Goal: Book appointment/travel/reservation

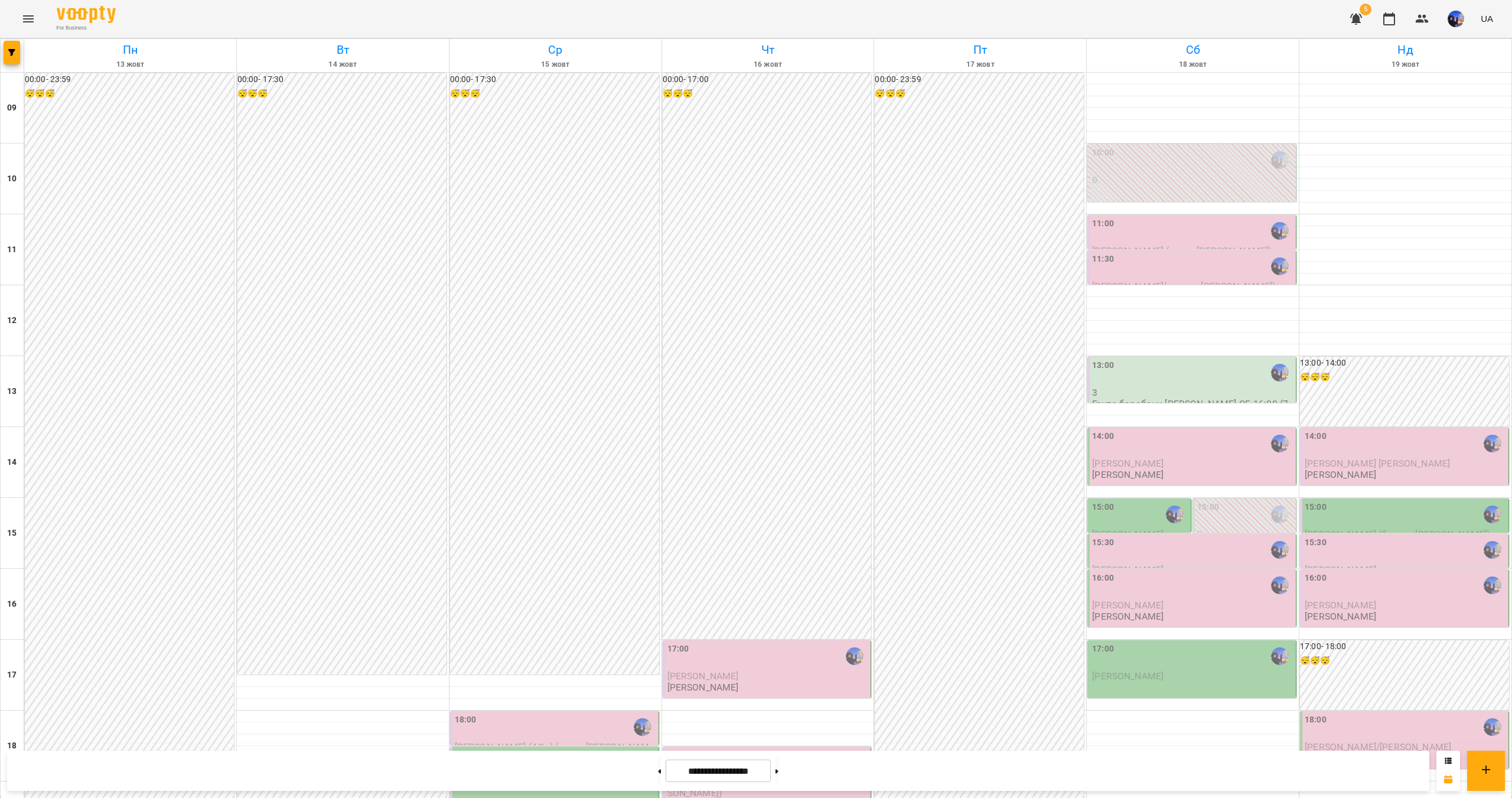
scroll to position [59, 0]
click at [1131, 500] on div "15:00" at bounding box center [1140, 514] width 96 height 27
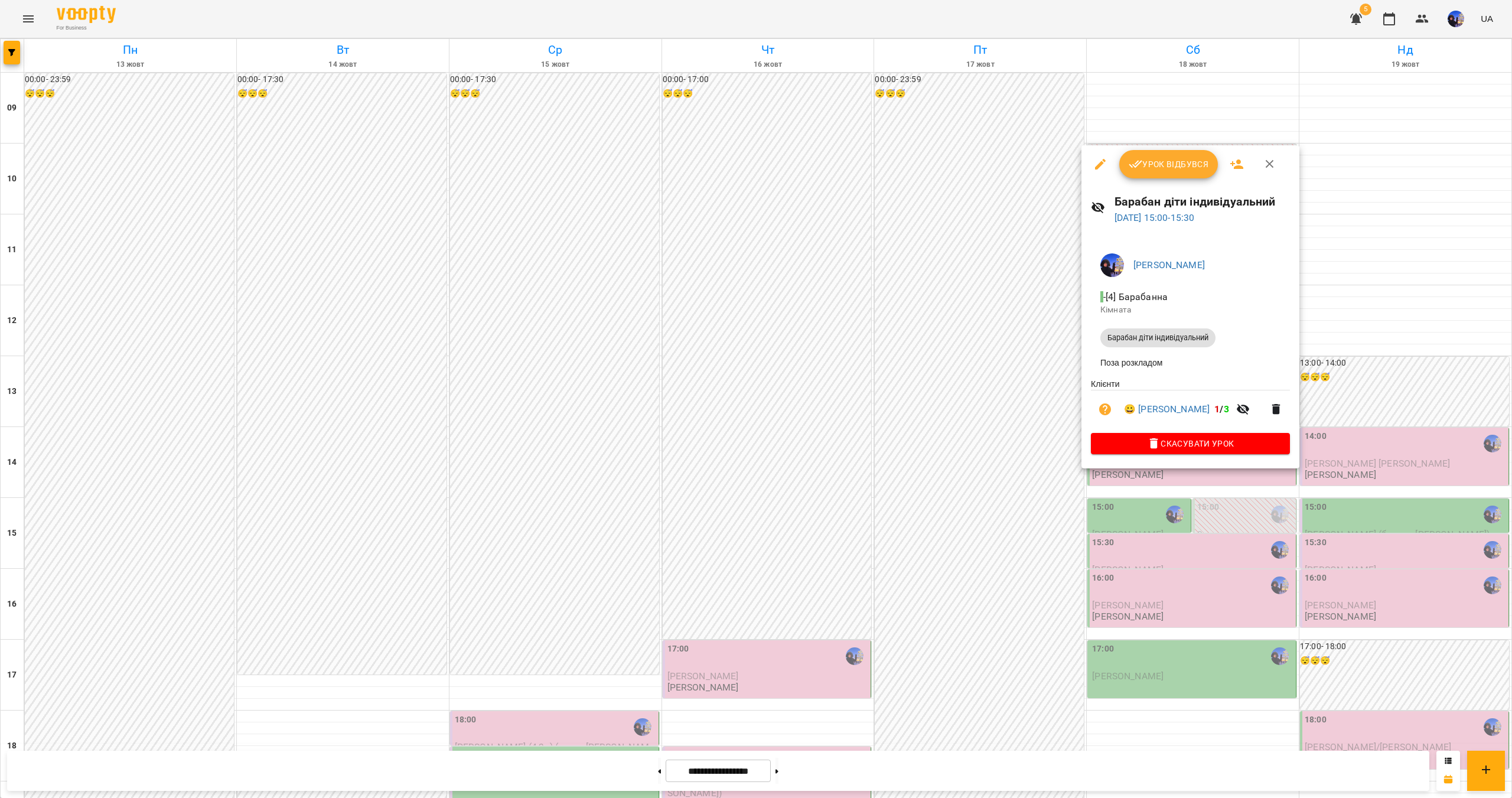
click at [1165, 680] on div at bounding box center [756, 399] width 1512 height 798
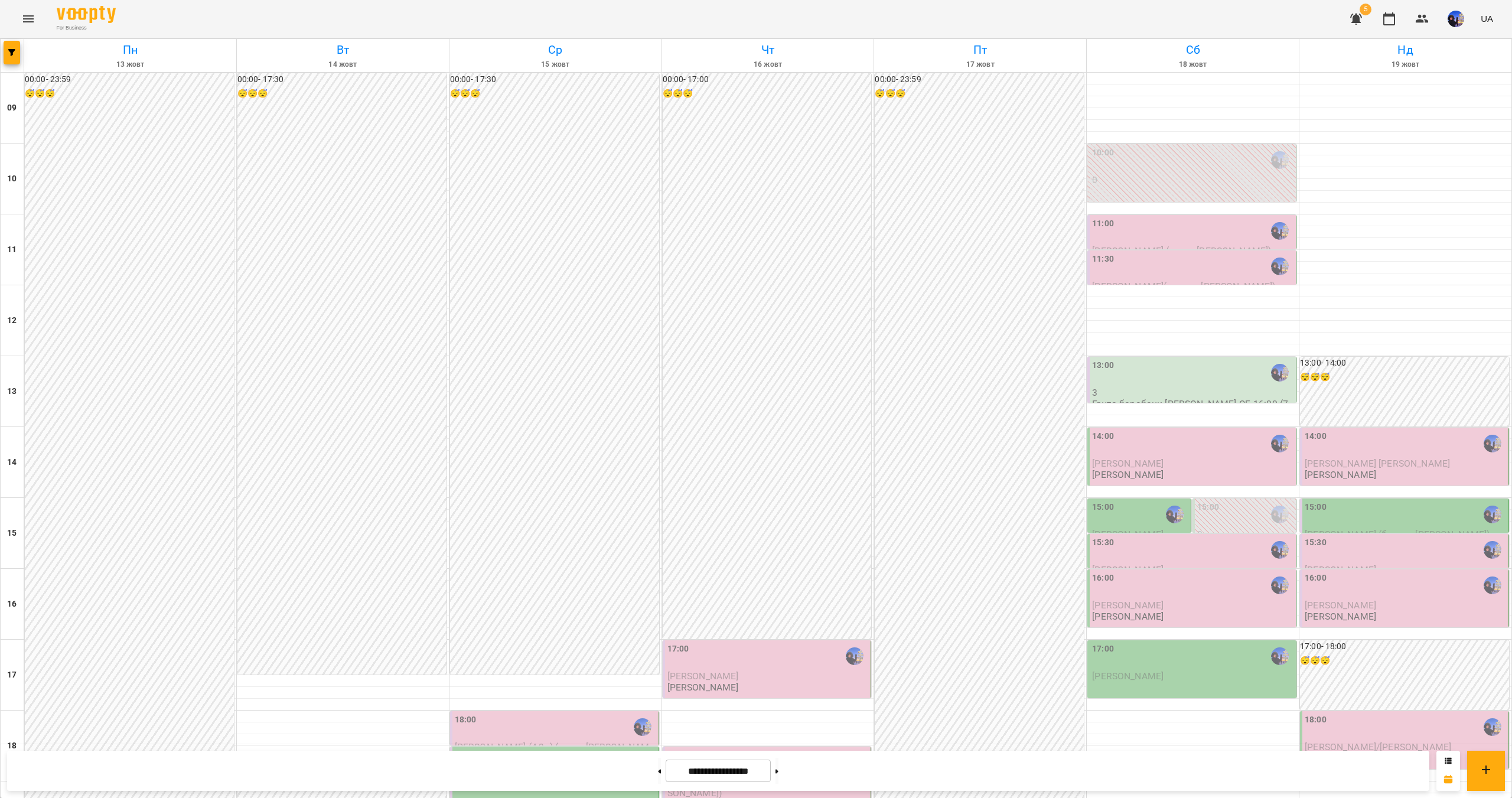
click at [1343, 500] on div "15:00" at bounding box center [1405, 514] width 201 height 27
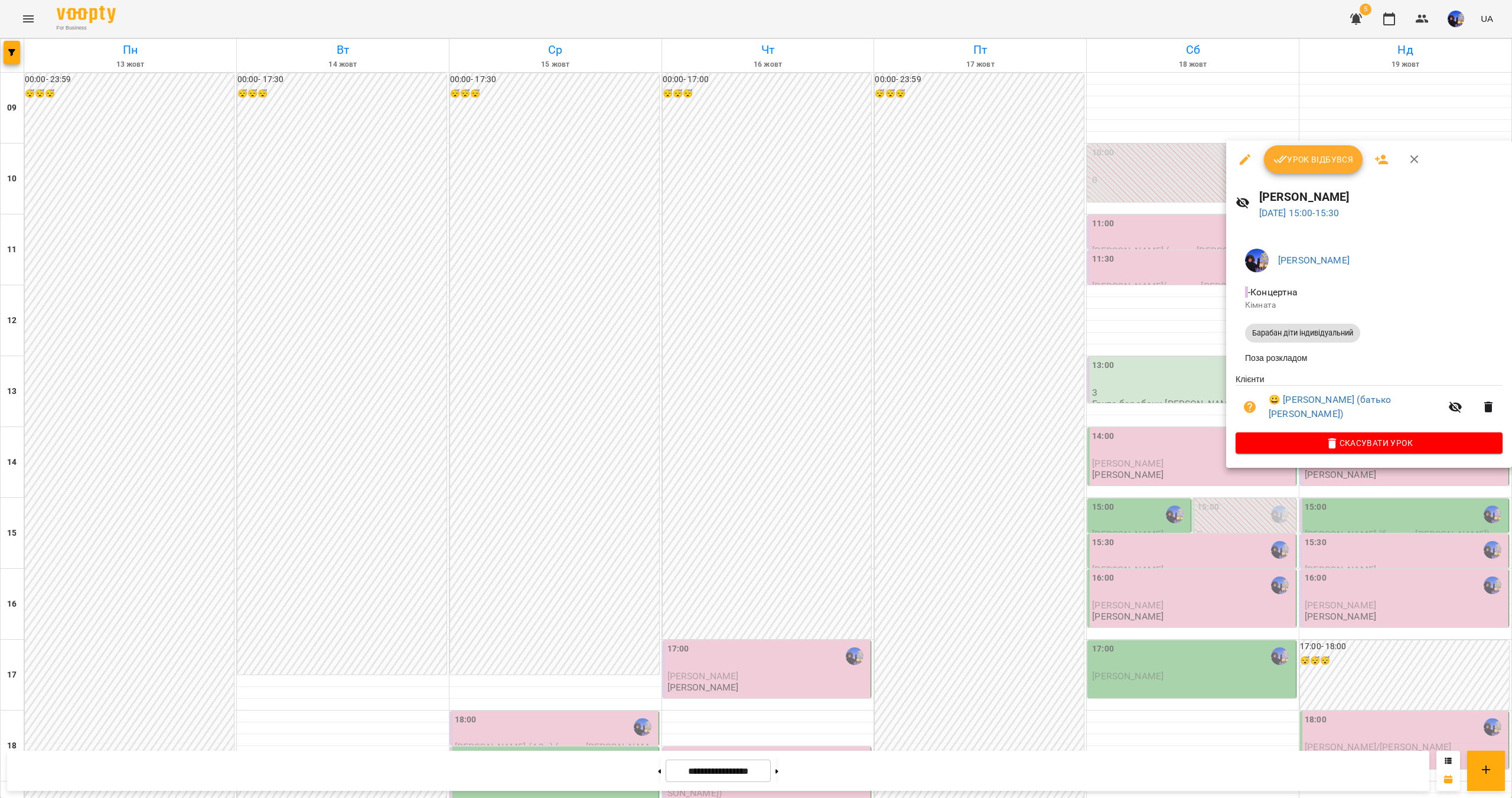
click at [1165, 698] on div at bounding box center [756, 399] width 1512 height 798
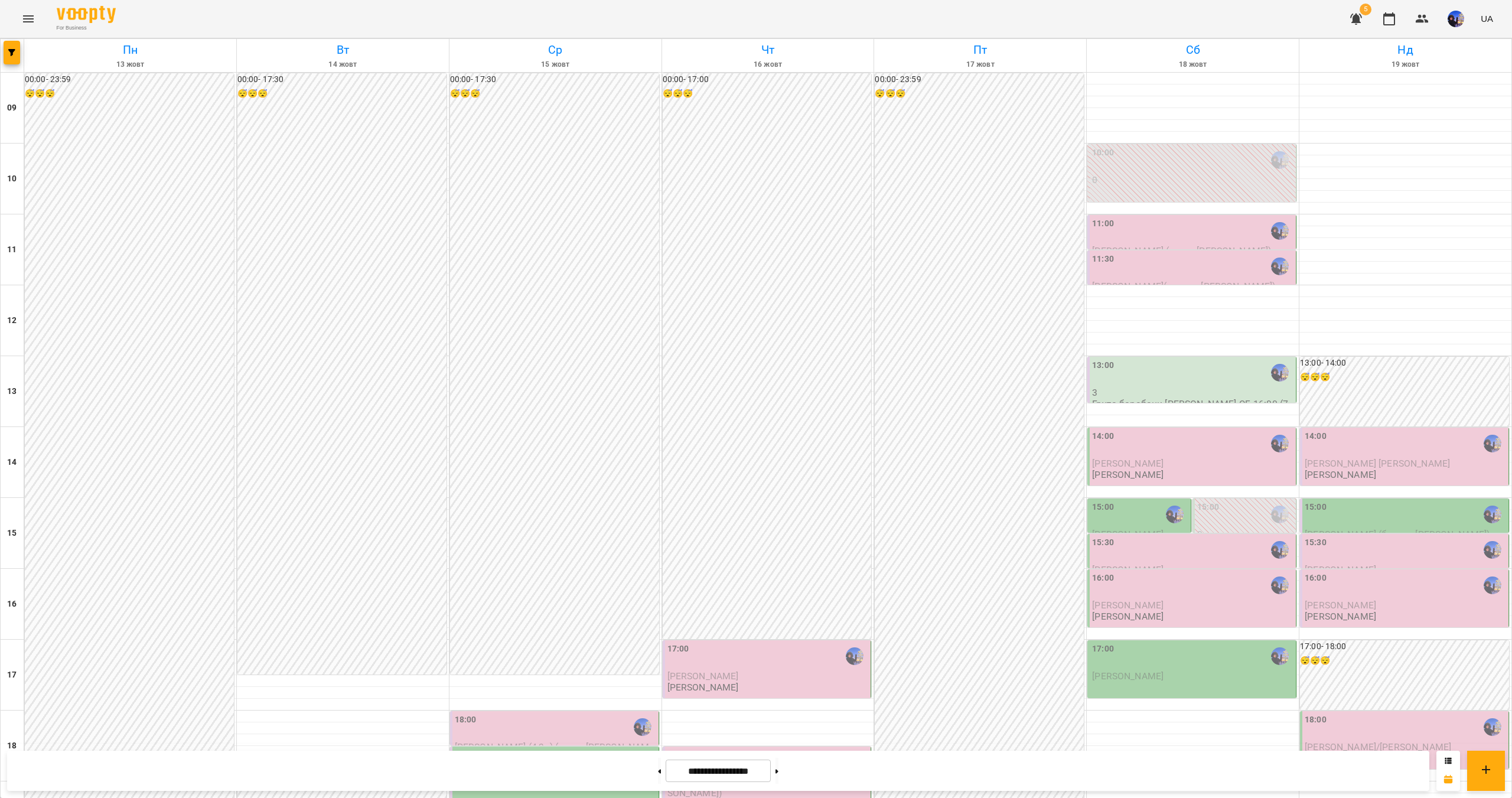
click at [1163, 253] on div "11:30" at bounding box center [1192, 267] width 201 height 27
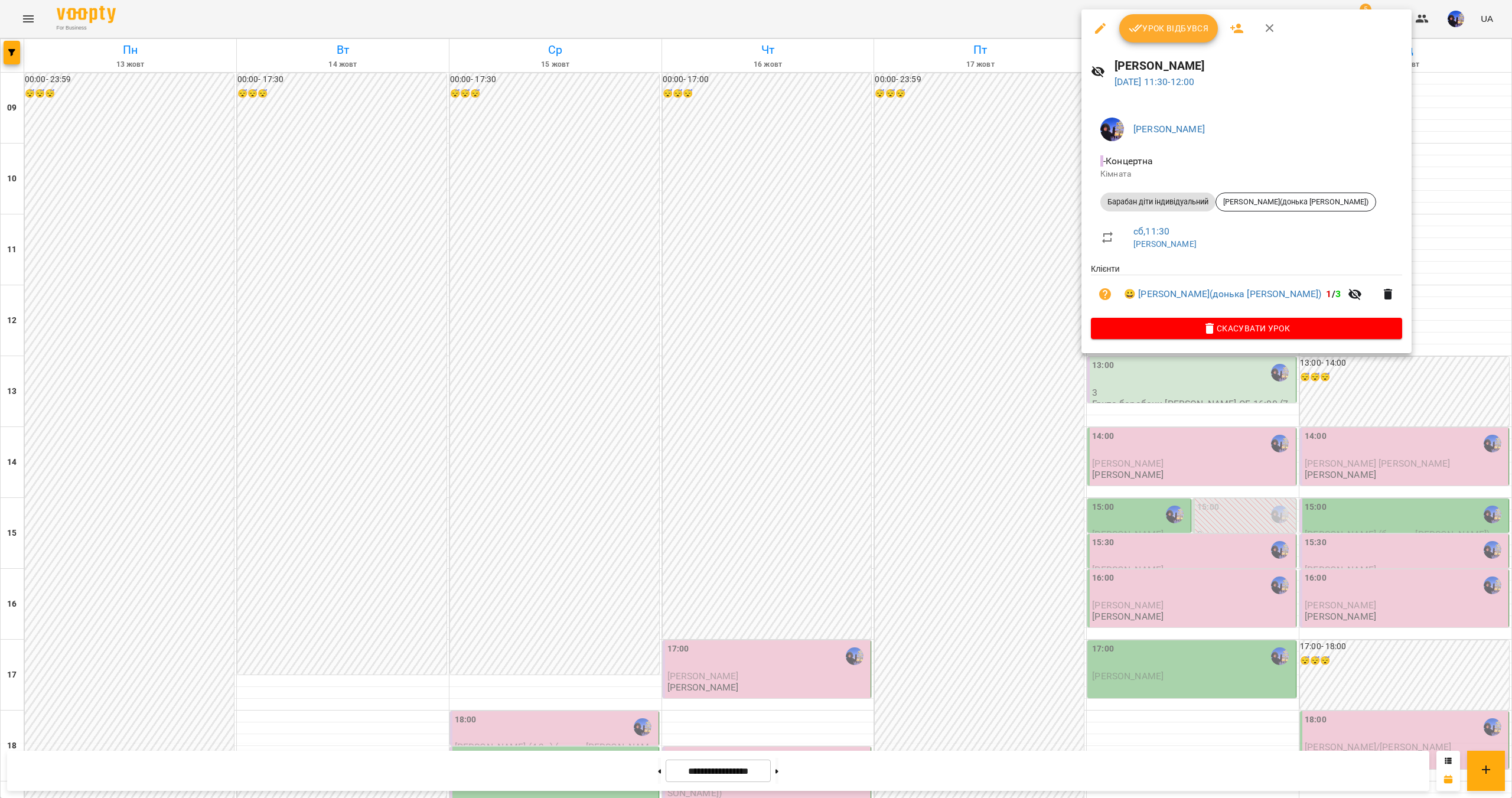
click at [1173, 685] on div at bounding box center [756, 399] width 1512 height 798
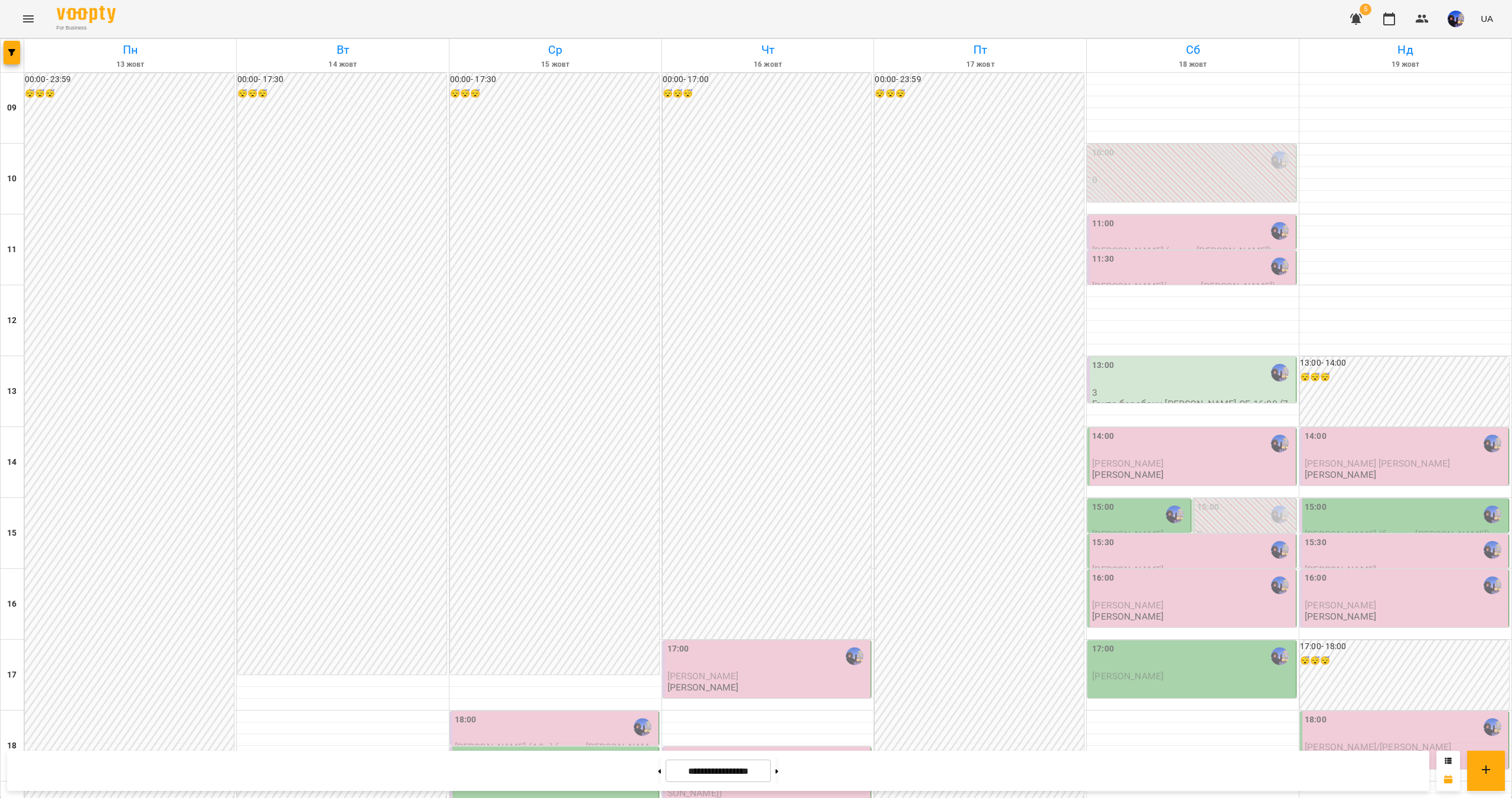
click at [1163, 536] on div "15:30" at bounding box center [1192, 550] width 201 height 27
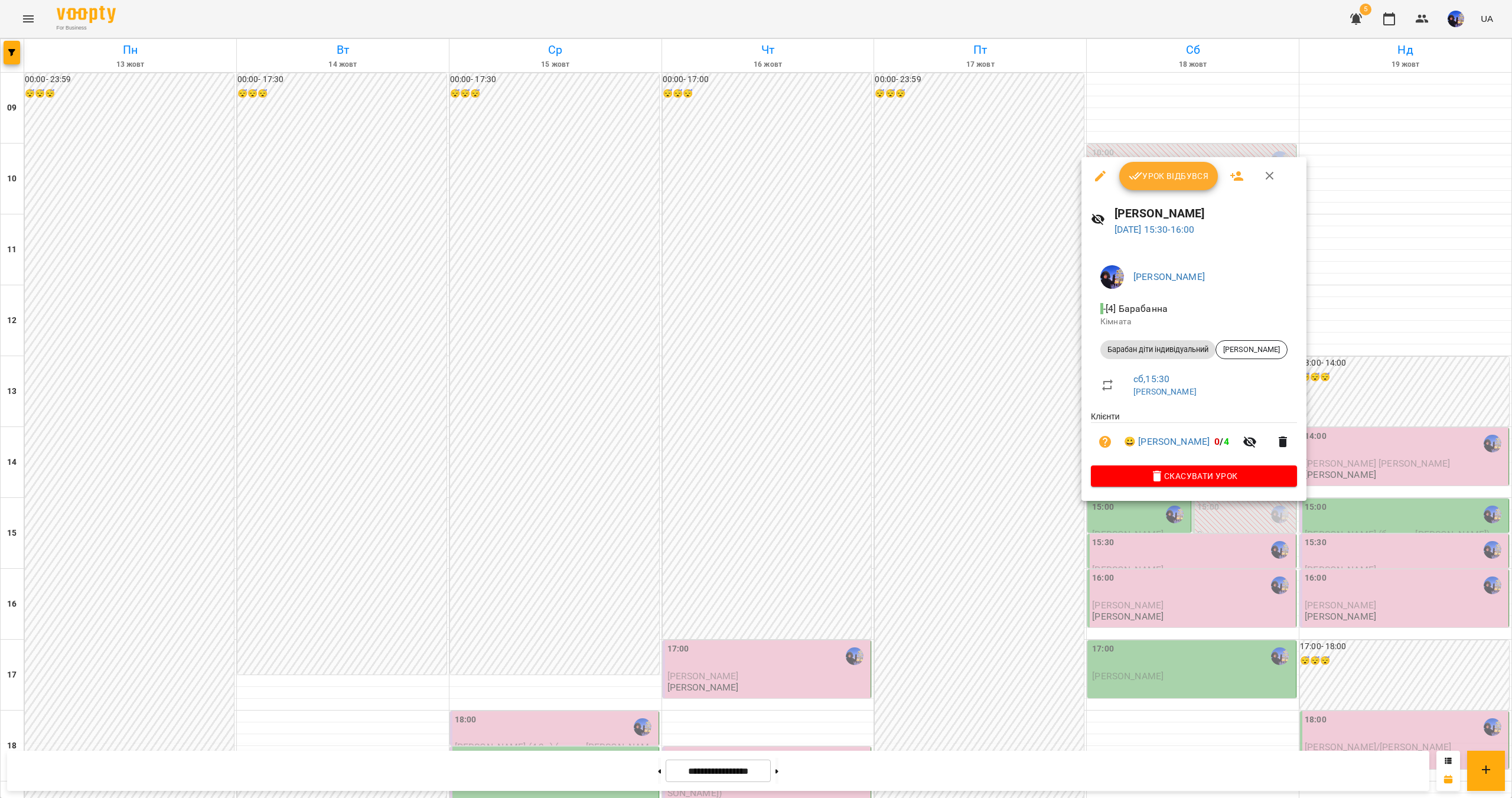
click at [1187, 705] on div at bounding box center [756, 399] width 1512 height 798
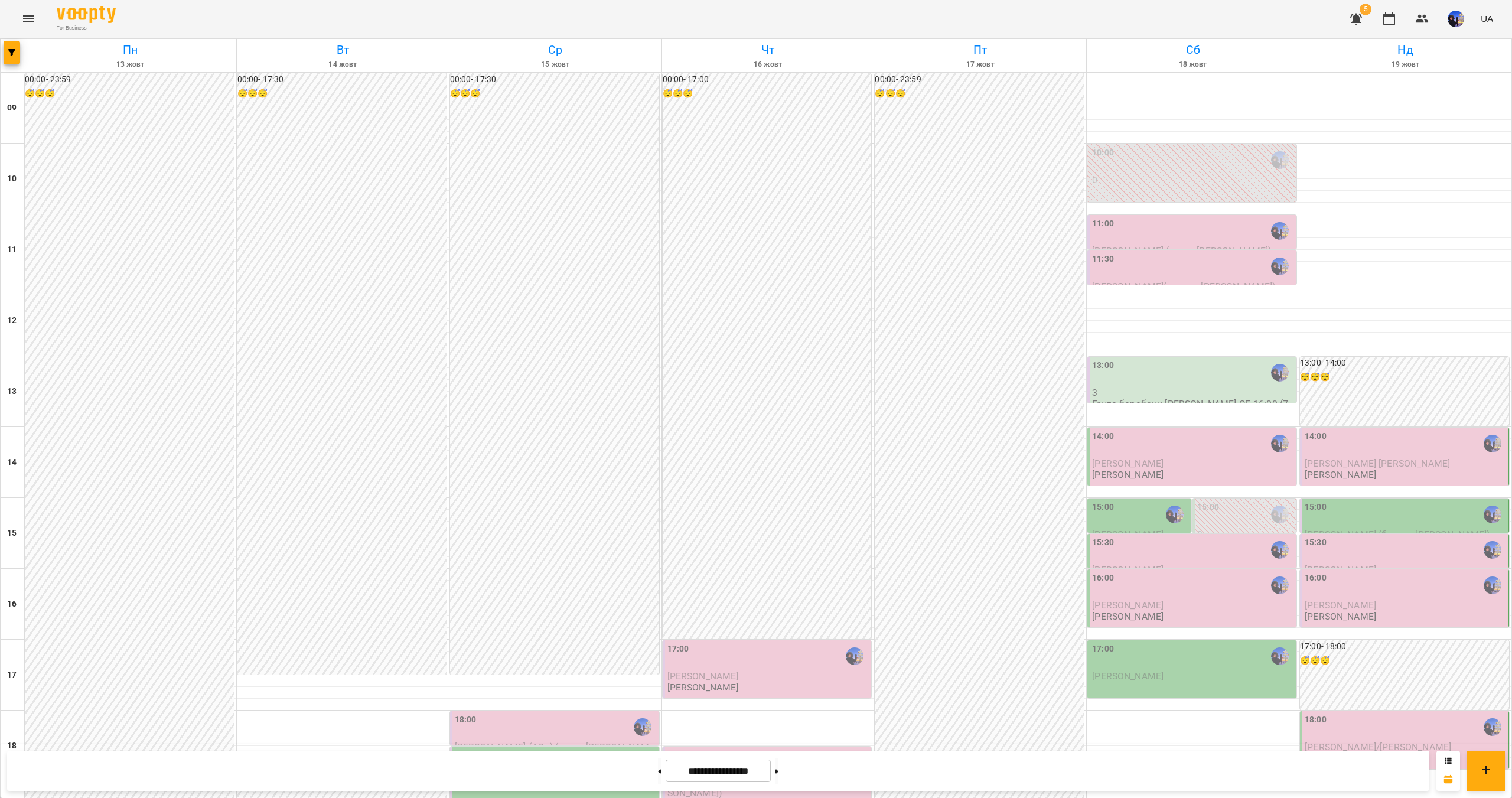
click at [1333, 500] on div "15:00" at bounding box center [1405, 514] width 201 height 27
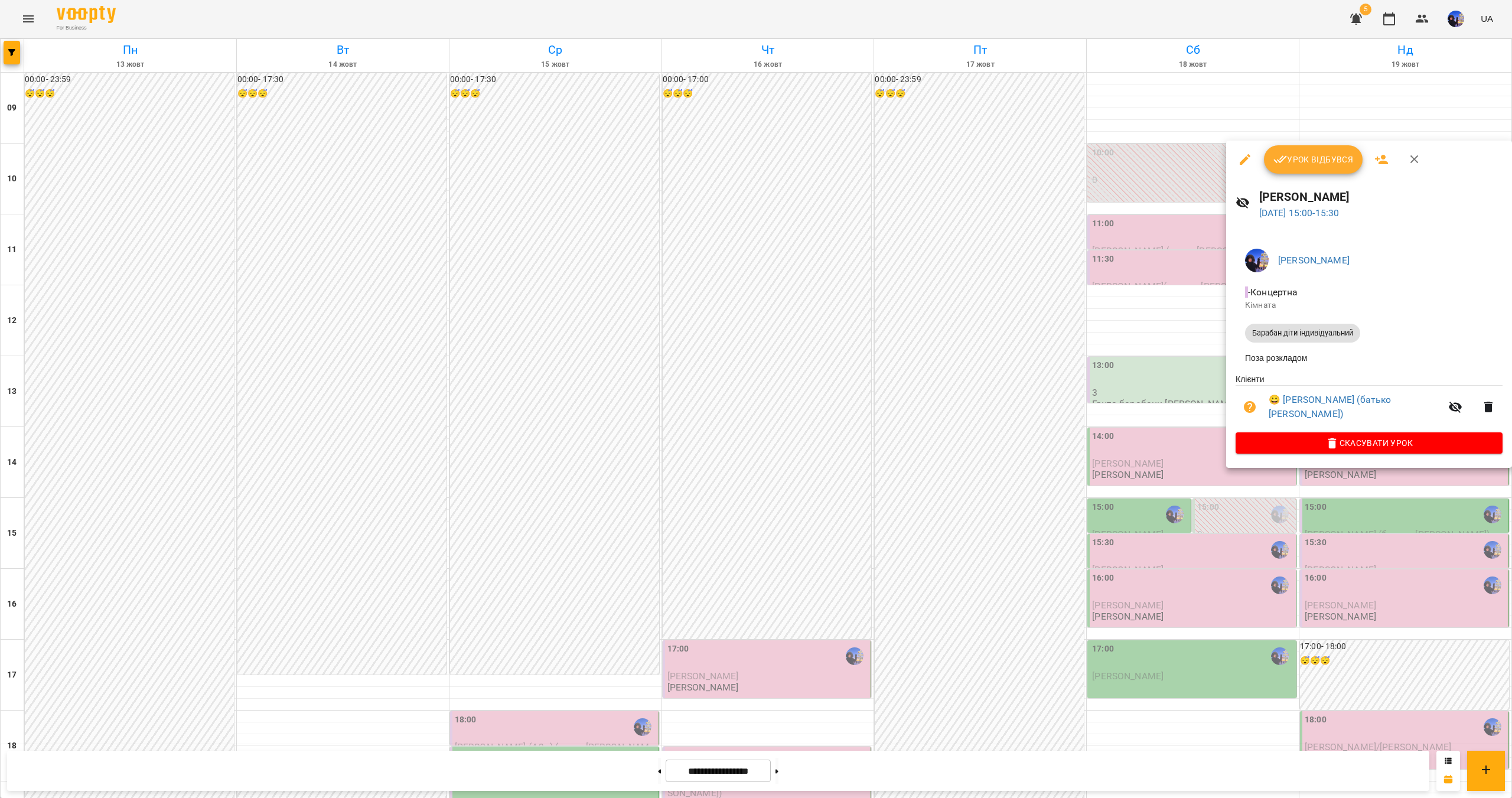
click at [1180, 698] on div at bounding box center [756, 399] width 1512 height 798
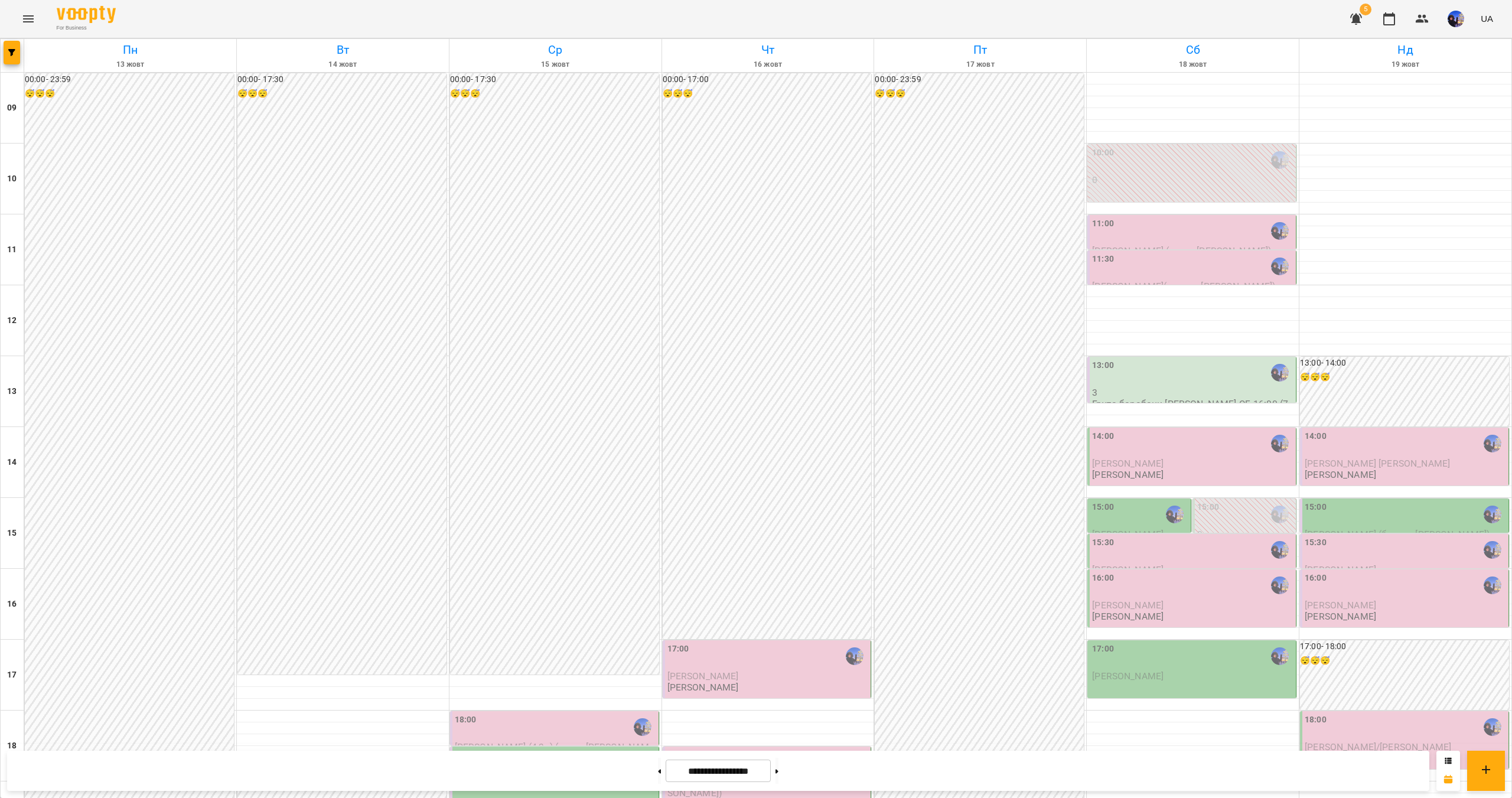
click at [1141, 500] on div "15:00" at bounding box center [1140, 514] width 96 height 27
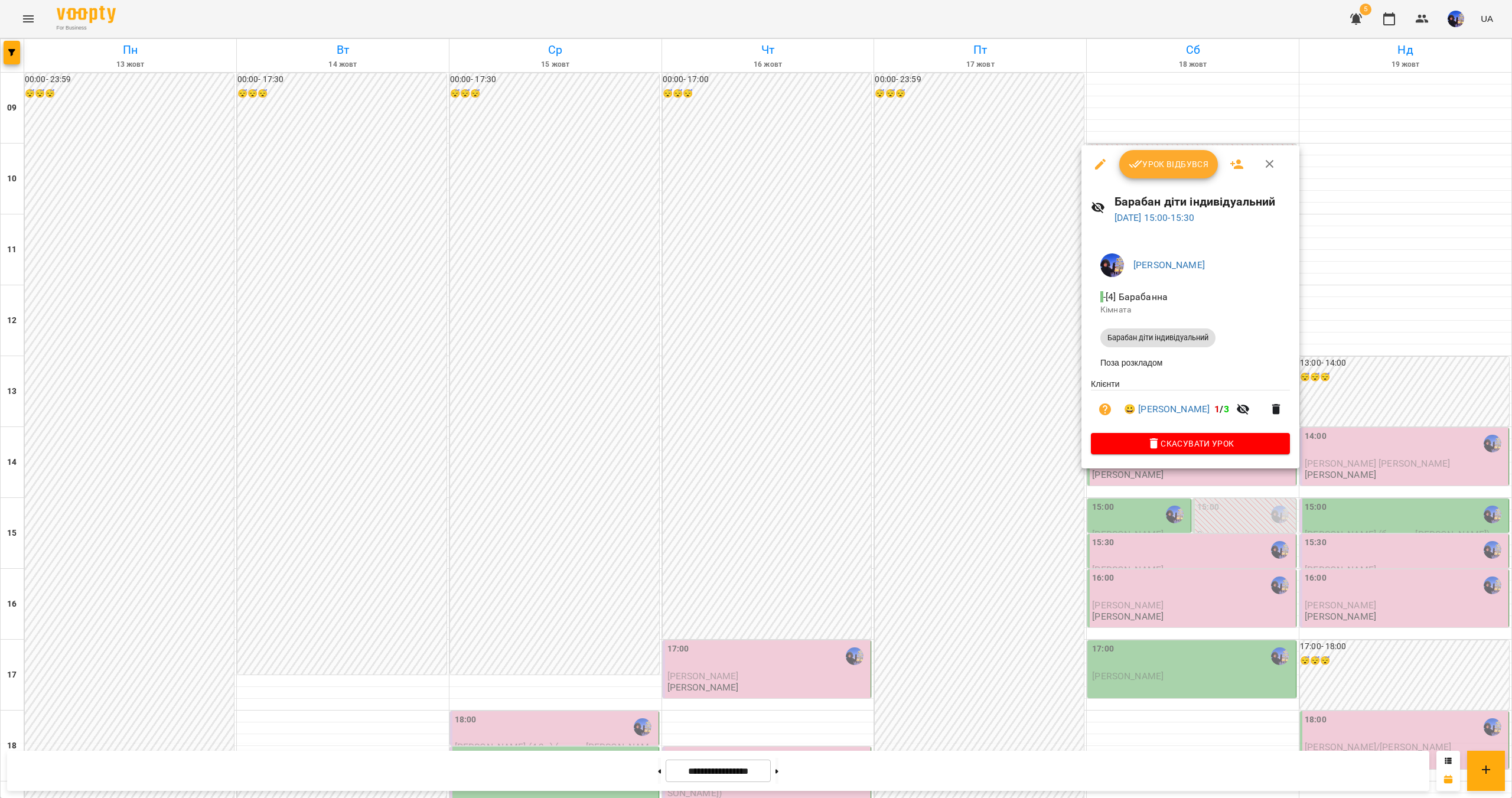
click at [1188, 714] on div at bounding box center [756, 399] width 1512 height 798
